Goal: Task Accomplishment & Management: Manage account settings

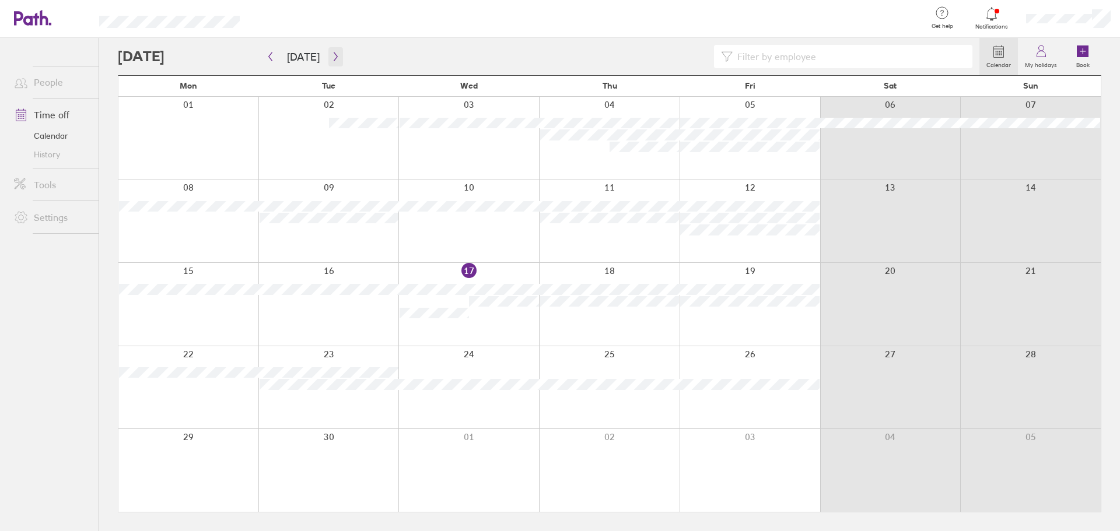
click at [334, 60] on icon "button" at bounding box center [336, 57] width 4 height 9
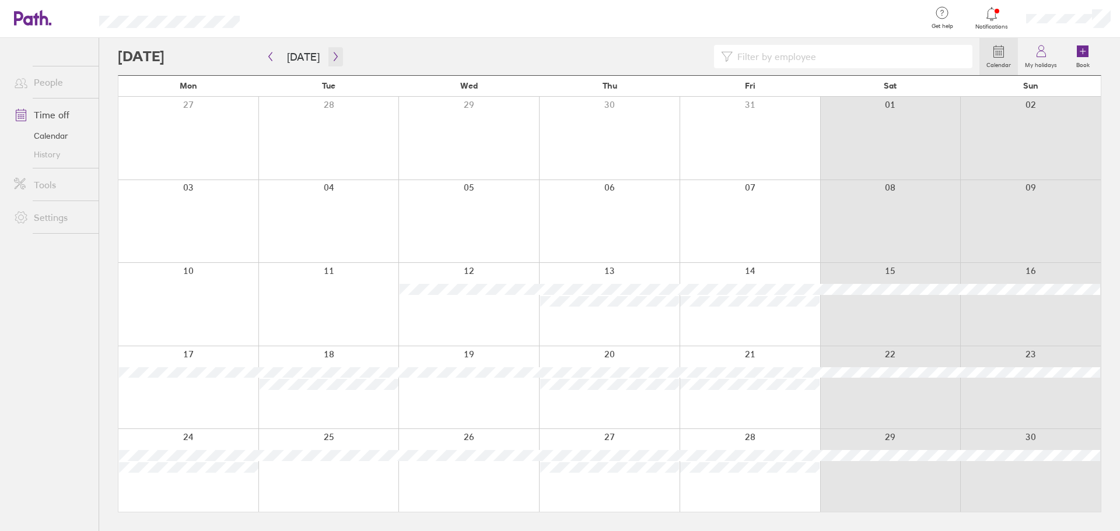
click at [331, 60] on icon "button" at bounding box center [335, 56] width 9 height 9
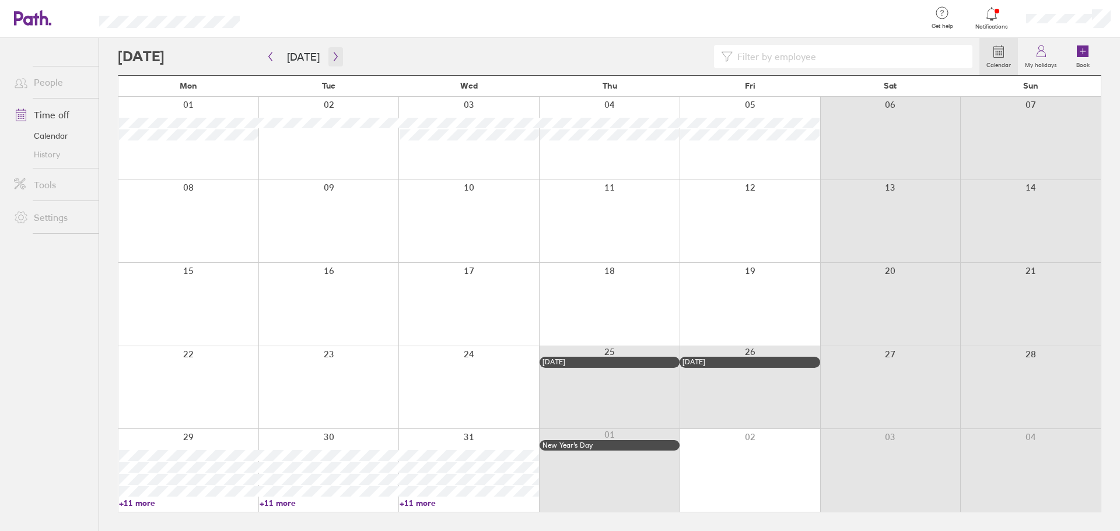
click at [331, 54] on icon "button" at bounding box center [335, 56] width 9 height 9
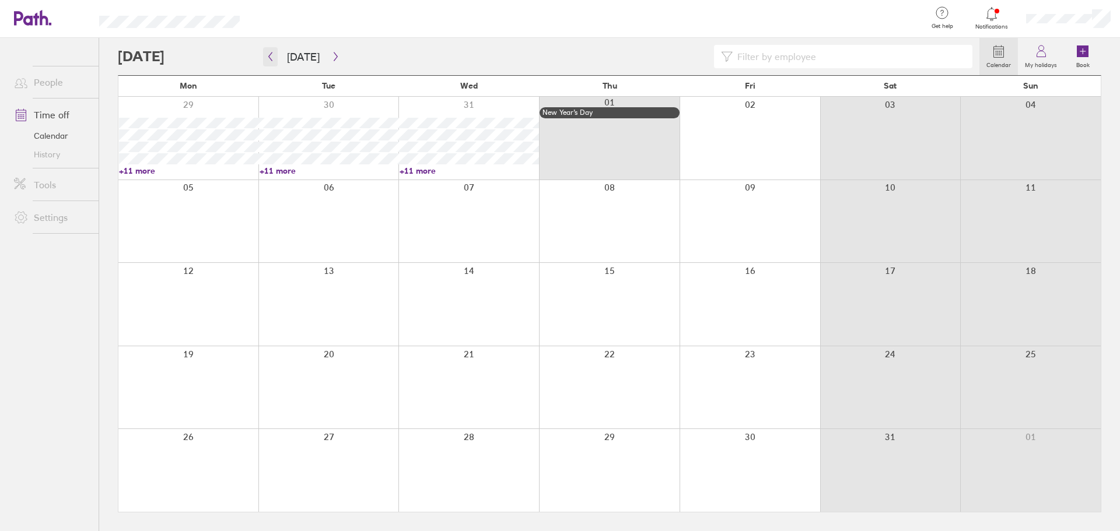
click at [270, 55] on icon "button" at bounding box center [270, 56] width 9 height 9
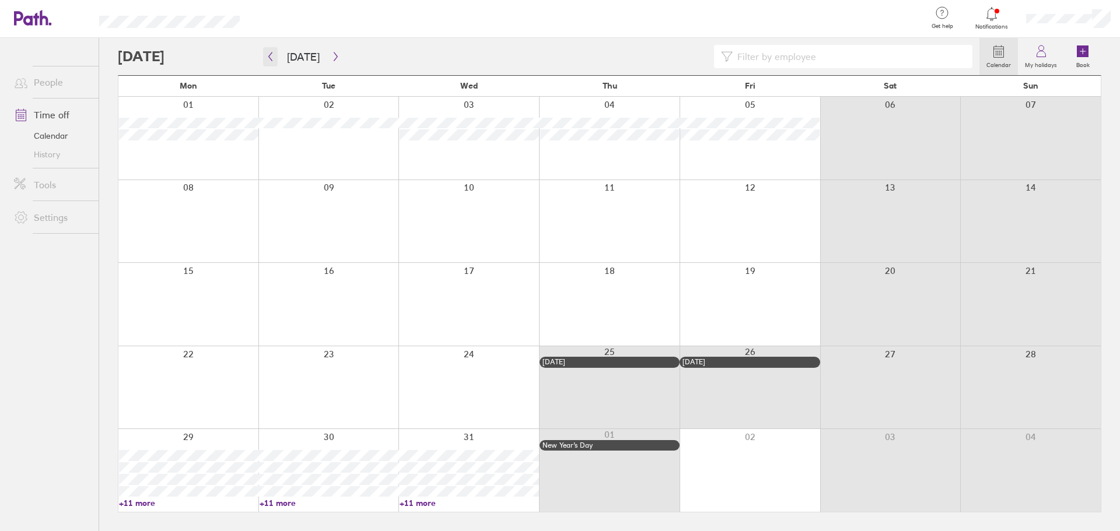
click at [270, 55] on icon "button" at bounding box center [270, 56] width 9 height 9
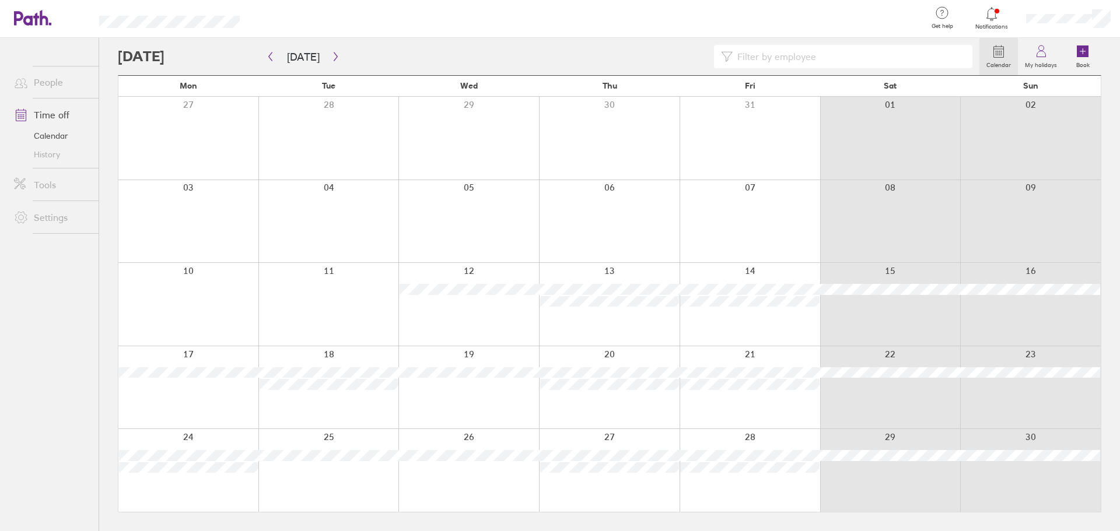
click at [997, 12] on icon at bounding box center [992, 14] width 14 height 14
